Goal: Task Accomplishment & Management: Use online tool/utility

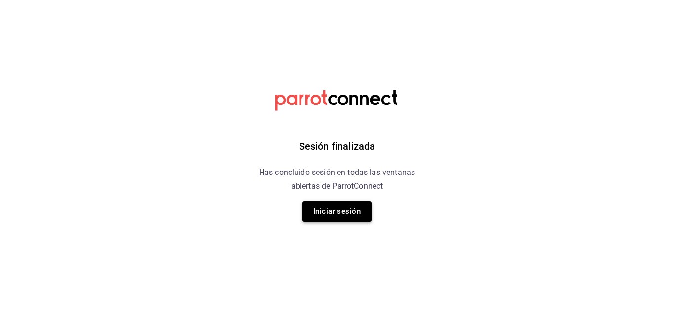
click at [336, 211] on button "Iniciar sesión" at bounding box center [337, 211] width 69 height 21
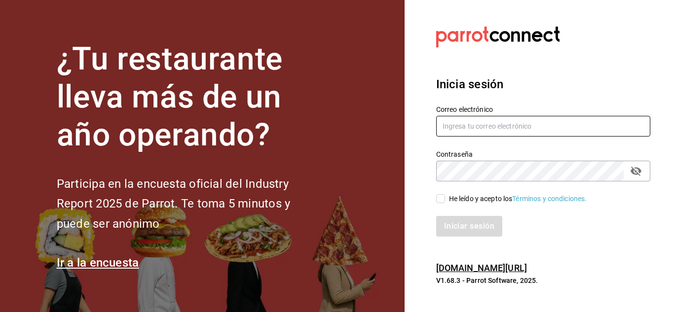
type input "[PERSON_NAME][EMAIL_ADDRESS][PERSON_NAME][DOMAIN_NAME]"
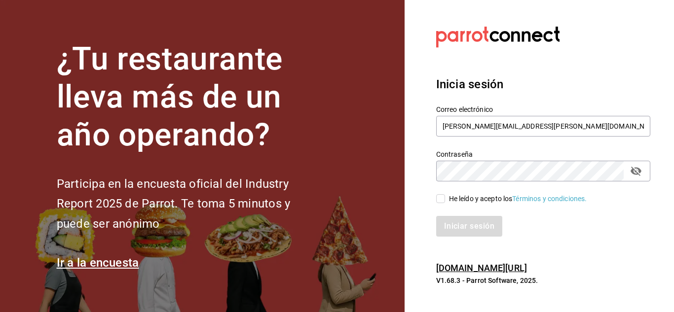
click at [441, 202] on input "He leído y acepto los Términos y condiciones." at bounding box center [440, 198] width 9 height 9
checkbox input "true"
click at [455, 225] on button "Iniciar sesión" at bounding box center [469, 226] width 67 height 21
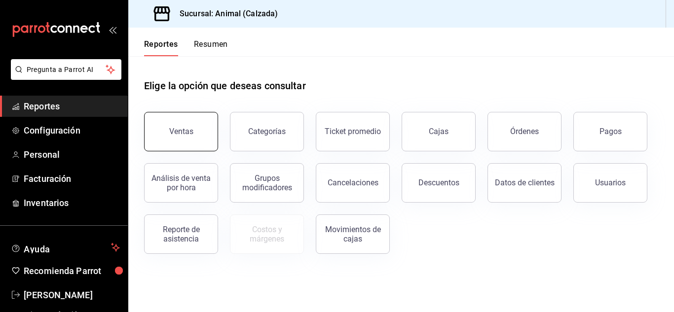
click at [196, 139] on button "Ventas" at bounding box center [181, 131] width 74 height 39
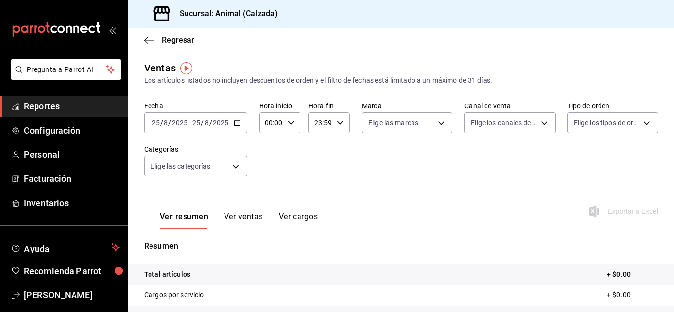
click at [236, 124] on icon "button" at bounding box center [237, 122] width 7 height 7
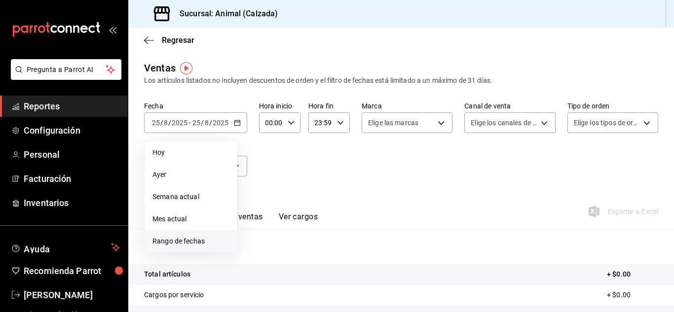
click at [193, 238] on span "Rango de fechas" at bounding box center [191, 241] width 77 height 10
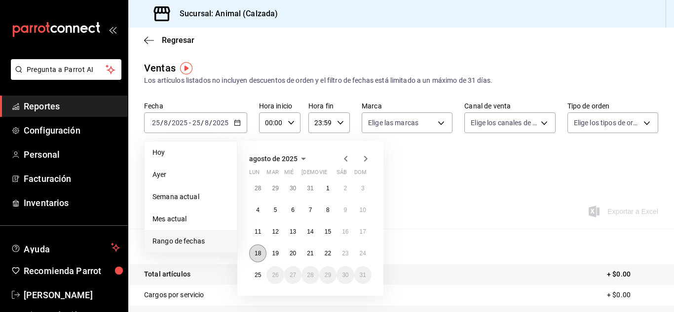
click at [254, 253] on button "18" at bounding box center [257, 254] width 17 height 18
click at [256, 273] on abbr "25" at bounding box center [258, 275] width 6 height 7
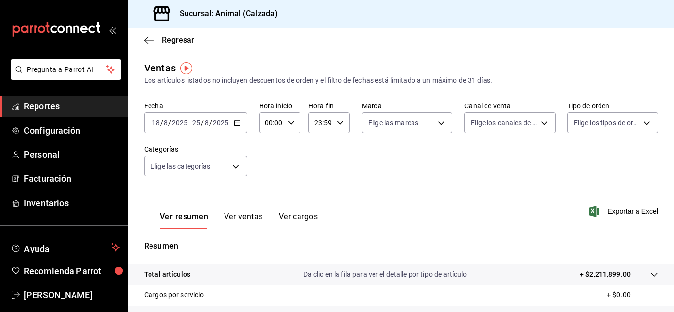
click at [289, 124] on icon "button" at bounding box center [291, 122] width 7 height 7
click at [268, 184] on span "05" at bounding box center [269, 183] width 4 height 8
type input "05:00"
click at [337, 124] on div at bounding box center [337, 156] width 674 height 312
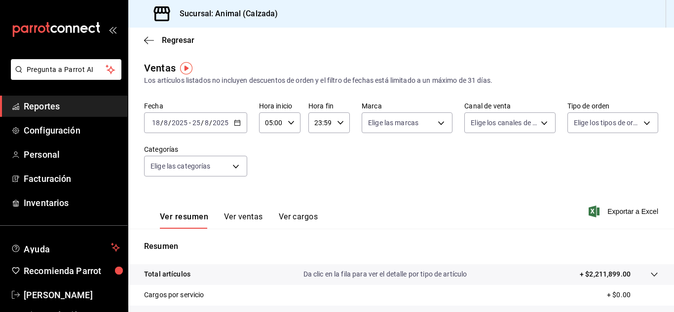
click at [337, 124] on icon "button" at bounding box center [340, 122] width 7 height 7
click at [316, 187] on span "05" at bounding box center [317, 191] width 4 height 8
click at [336, 152] on button "00" at bounding box center [337, 148] width 16 height 20
type input "05:00"
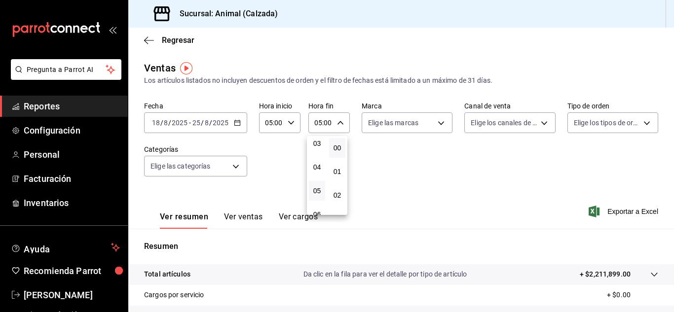
click at [438, 123] on div at bounding box center [337, 156] width 674 height 312
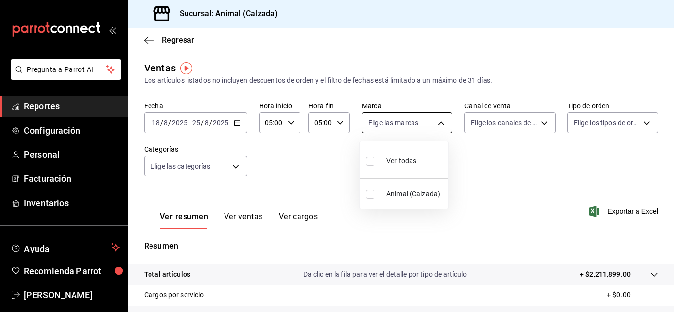
click at [435, 123] on body "Pregunta a Parrot AI Reportes Configuración Personal Facturación Inventarios Ay…" at bounding box center [337, 156] width 674 height 312
click at [400, 157] on span "Ver todas" at bounding box center [401, 161] width 30 height 10
type input "e26472f3-9262-489d-bcba-4c6b034529c7"
checkbox input "true"
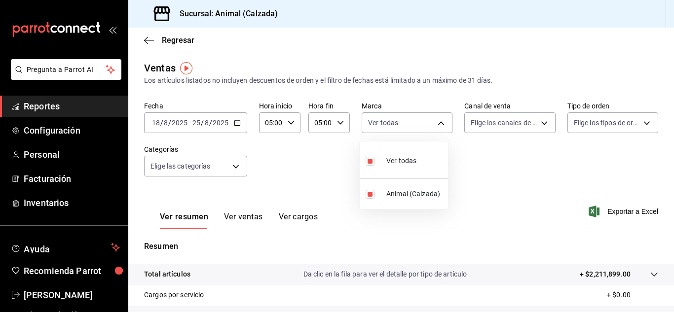
click at [538, 122] on div at bounding box center [337, 156] width 674 height 312
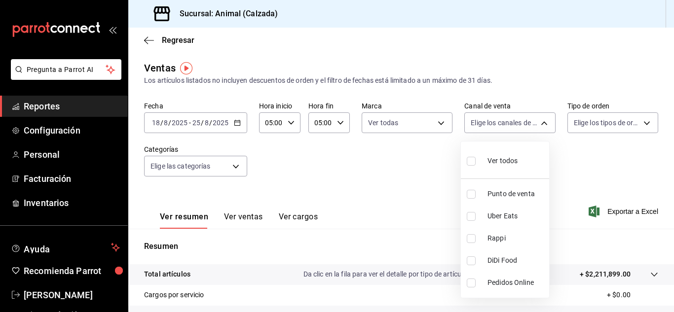
click at [538, 122] on body "Pregunta a Parrot AI Reportes Configuración Personal Facturación Inventarios Ay…" at bounding box center [337, 156] width 674 height 312
click at [512, 156] on span "Ver todos" at bounding box center [503, 161] width 30 height 10
type input "PARROT,UBER_EATS,RAPPI,DIDI_FOOD,ONLINE"
checkbox input "true"
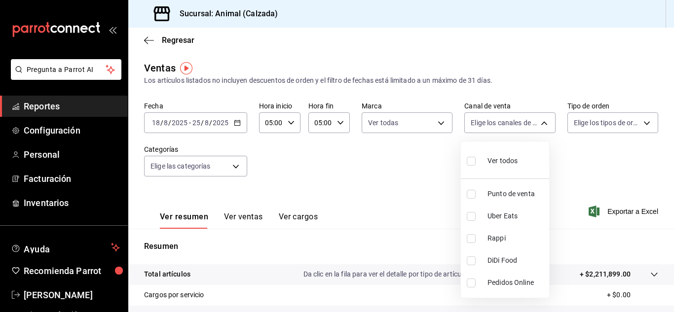
checkbox input "true"
click at [640, 123] on div at bounding box center [337, 156] width 674 height 312
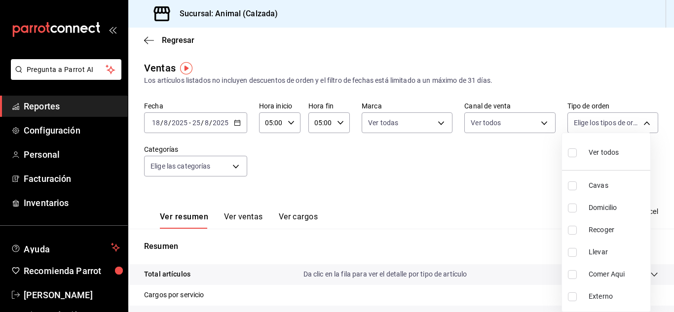
click at [640, 123] on body "Pregunta a Parrot AI Reportes Configuración Personal Facturación Inventarios Ay…" at bounding box center [337, 156] width 674 height 312
click at [606, 146] on div "Ver todos" at bounding box center [593, 151] width 51 height 21
type input "588630d3-b511-4bba-a729-32472510037f,54b7ae00-ca47-4ec1-b7ff-55842c0a2b62,92293…"
checkbox input "true"
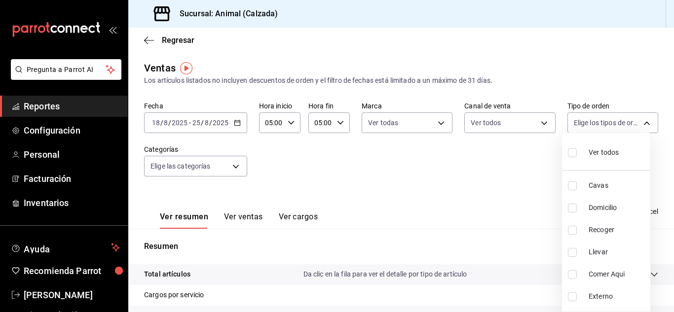
checkbox input "true"
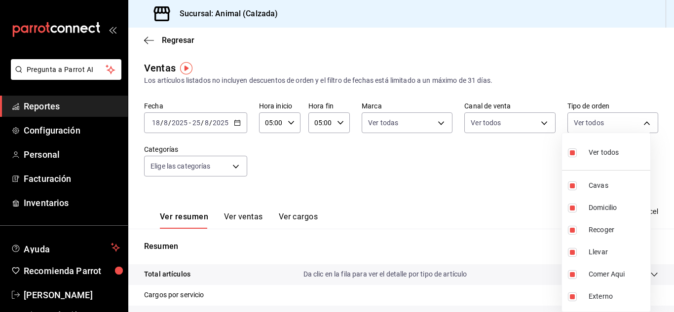
click at [235, 168] on div at bounding box center [337, 156] width 674 height 312
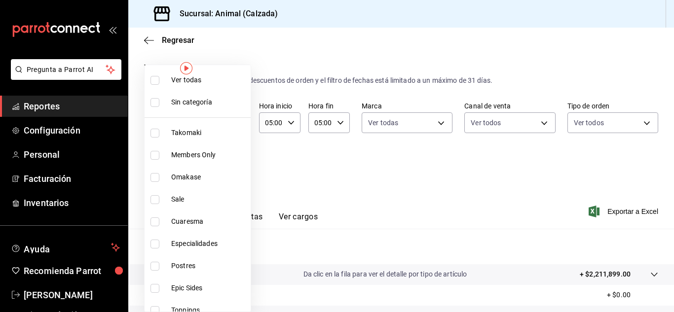
click at [235, 168] on body "Pregunta a Parrot AI Reportes Configuración Personal Facturación Inventarios Ay…" at bounding box center [337, 156] width 674 height 312
click at [202, 81] on span "Ver todas" at bounding box center [209, 80] width 76 height 10
type input "5d35a5f4-3063-4397-a550-a8f4eca83956,9bcdf976-3d2d-44f2-8aa2-d656f6bc4aaa,d84f4…"
checkbox input "true"
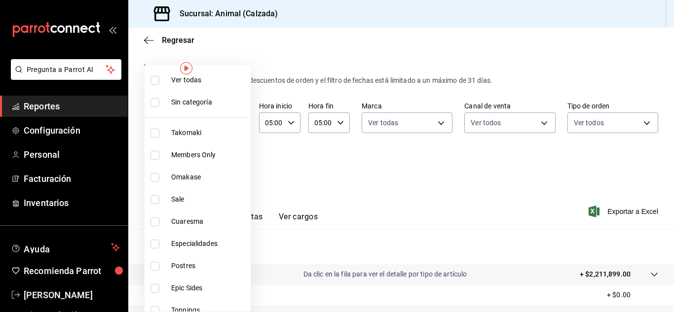
checkbox input "true"
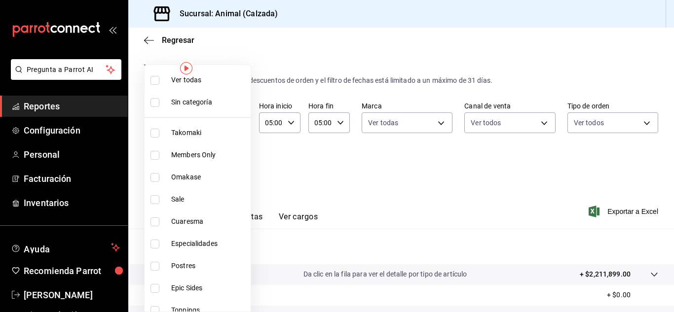
checkbox input "true"
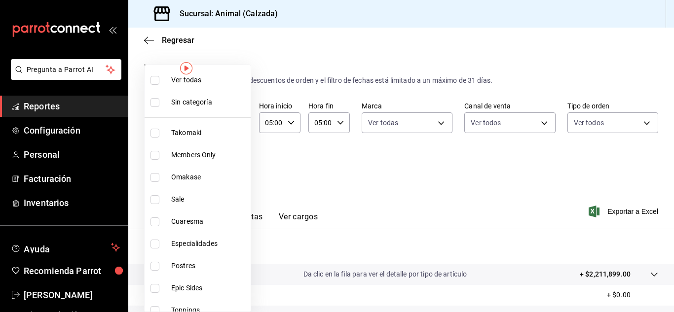
checkbox input "true"
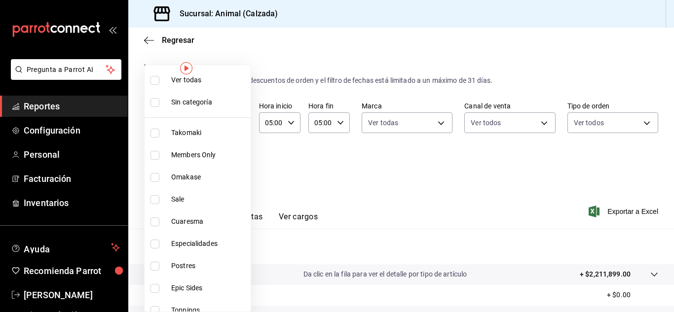
checkbox input "true"
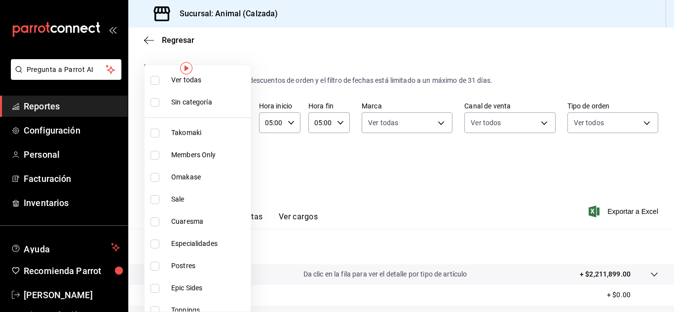
checkbox input "true"
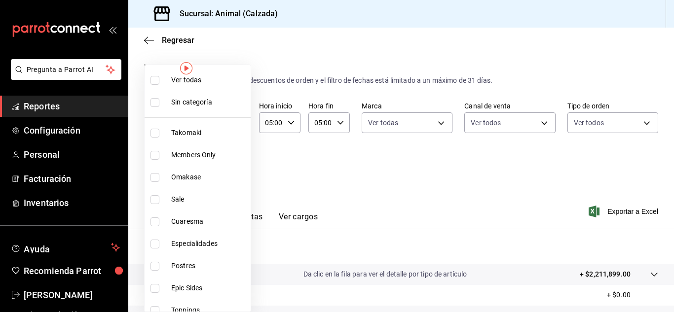
checkbox input "true"
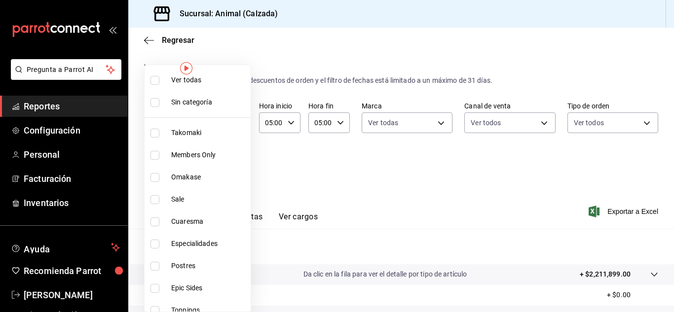
checkbox input "true"
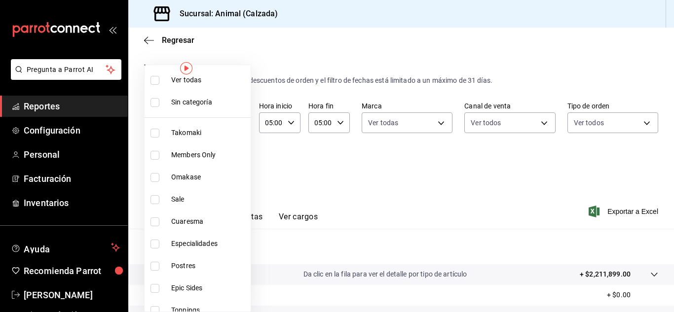
checkbox input "true"
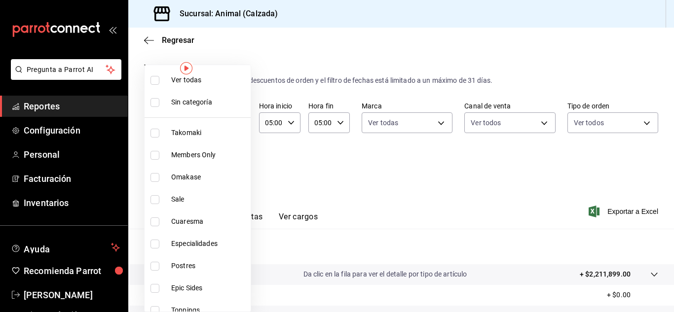
checkbox input "true"
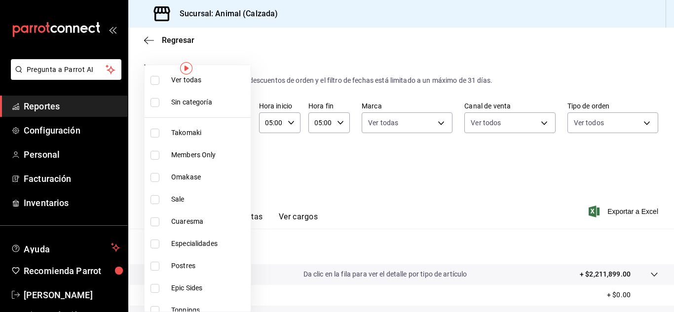
checkbox input "true"
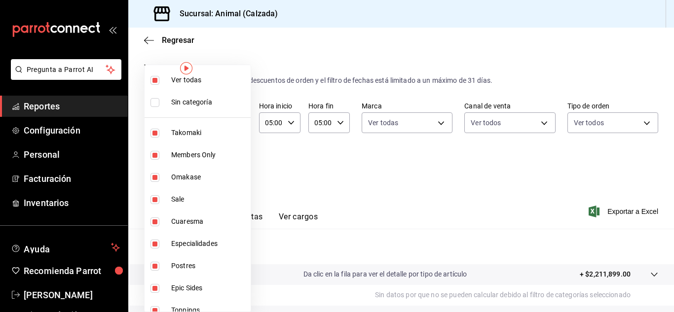
click at [602, 175] on div at bounding box center [337, 156] width 674 height 312
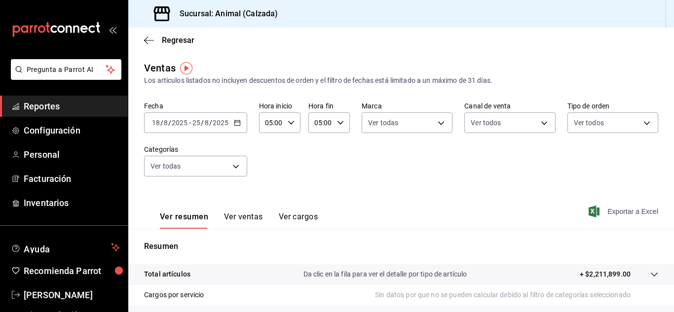
click at [616, 210] on span "Exportar a Excel" at bounding box center [625, 212] width 68 height 12
